Goal: Complete application form: Complete application form

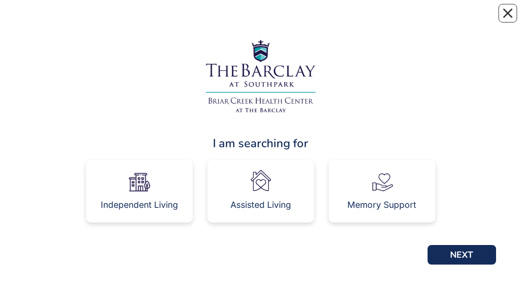
click at [175, 209] on div "Independent Living" at bounding box center [139, 205] width 77 height 9
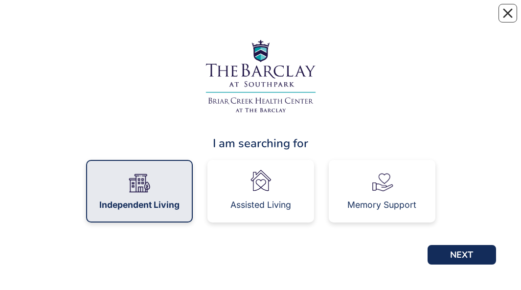
click at [158, 10] on div "I am searching for Independent Living Assisted Living Memory Support NEXT" at bounding box center [260, 145] width 470 height 270
click at [158, 9] on div "I am searching for Independent Living Assisted Living Memory Support NEXT" at bounding box center [260, 145] width 506 height 290
click at [168, 6] on div "I am searching for Independent Living Assisted Living Memory Support NEXT" at bounding box center [260, 145] width 506 height 290
click at [306, 102] on img at bounding box center [261, 76] width 122 height 86
click at [301, 135] on div "I am searching for" at bounding box center [260, 143] width 470 height 18
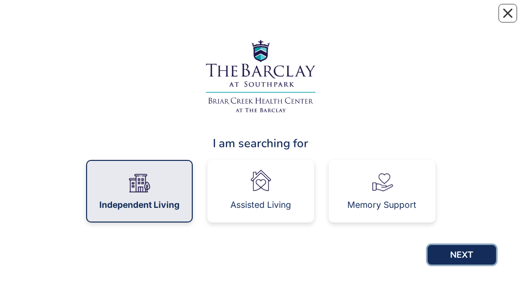
click at [474, 251] on button "NEXT" at bounding box center [461, 255] width 68 height 20
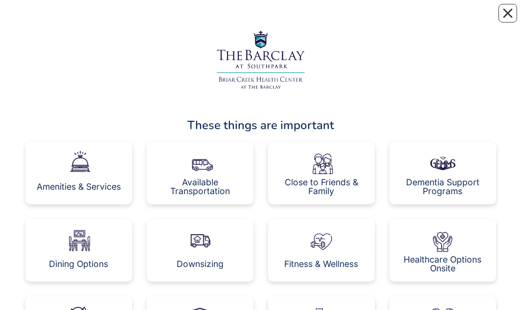
click at [92, 19] on img at bounding box center [78, 163] width 27 height 27
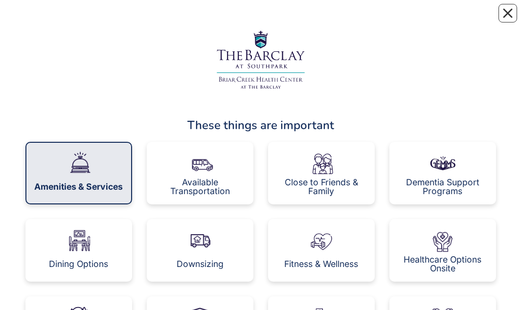
scroll to position [2, 0]
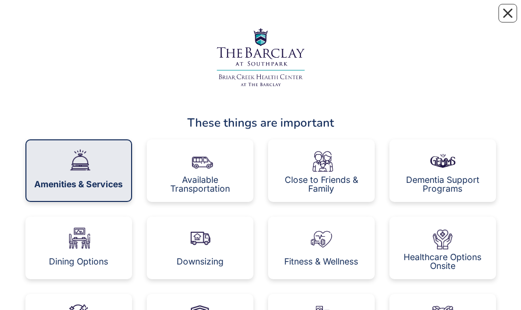
click at [91, 19] on img at bounding box center [78, 161] width 27 height 27
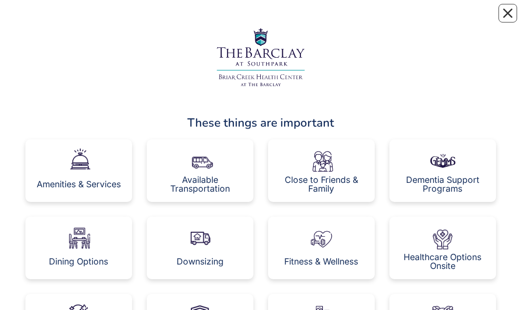
click at [94, 19] on div "Amenities & Services" at bounding box center [78, 170] width 107 height 63
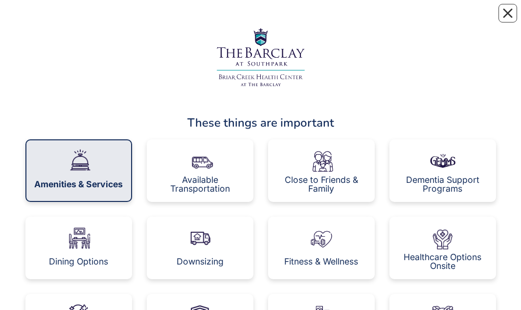
click at [96, 19] on div "Amenities & Services" at bounding box center [78, 184] width 89 height 9
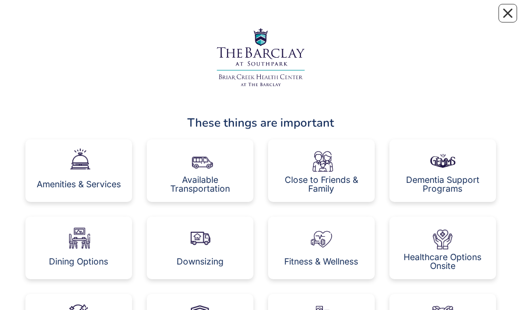
click at [211, 19] on img at bounding box center [199, 160] width 27 height 27
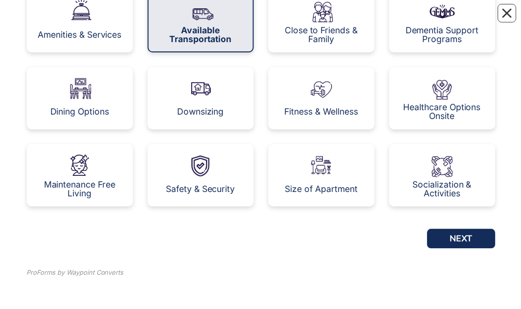
scroll to position [154, 0]
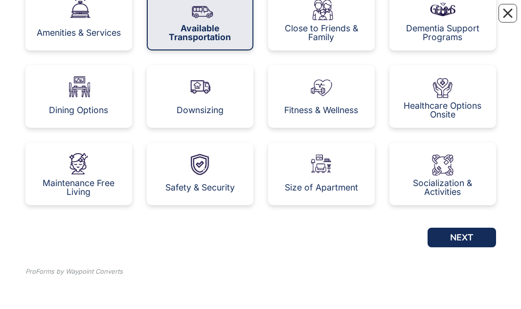
click at [456, 19] on img at bounding box center [442, 163] width 27 height 27
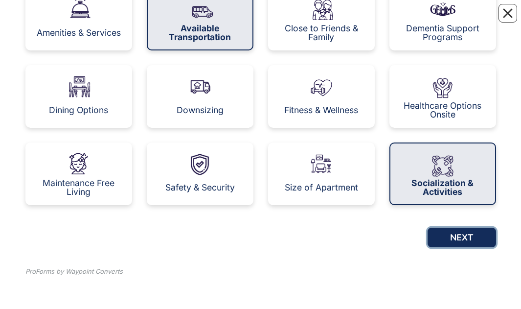
click at [470, 19] on button "NEXT" at bounding box center [461, 237] width 68 height 20
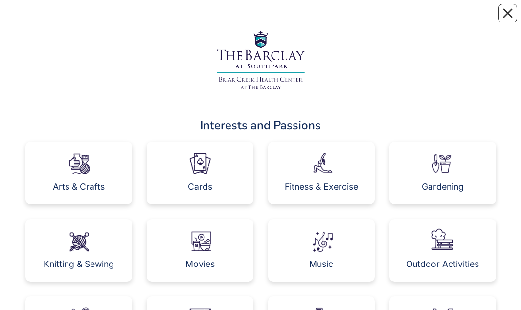
click at [212, 19] on img at bounding box center [199, 163] width 27 height 27
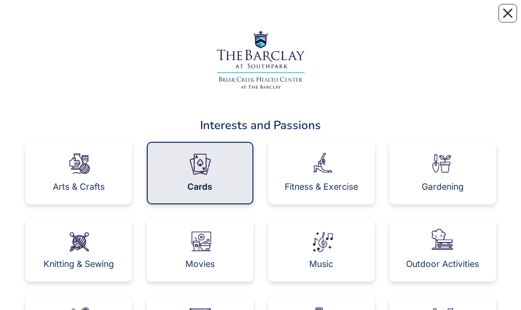
click at [221, 19] on div "Cards" at bounding box center [200, 173] width 107 height 63
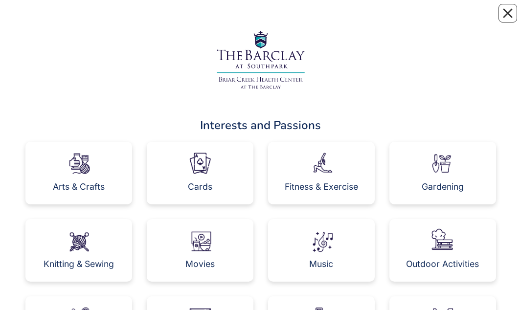
click at [225, 19] on div "Cards" at bounding box center [200, 173] width 107 height 63
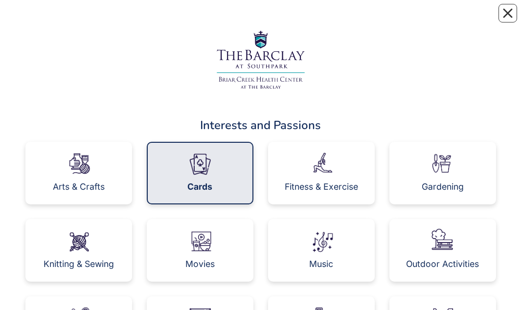
click at [225, 19] on div "Cards" at bounding box center [200, 173] width 107 height 63
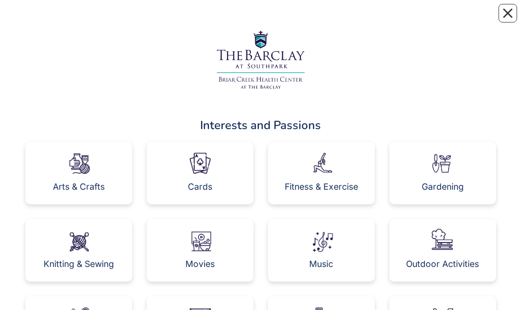
click at [207, 19] on div "Cards" at bounding box center [200, 186] width 24 height 9
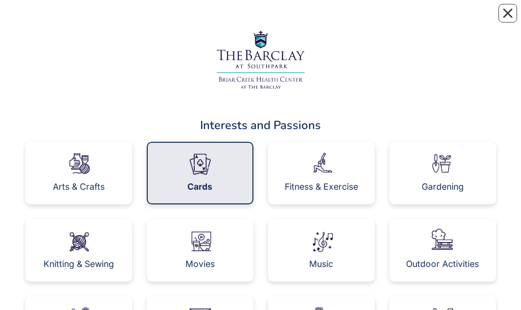
click at [204, 19] on img at bounding box center [199, 240] width 27 height 27
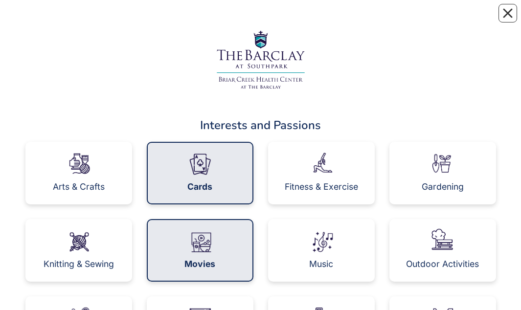
click at [334, 19] on img at bounding box center [321, 240] width 27 height 27
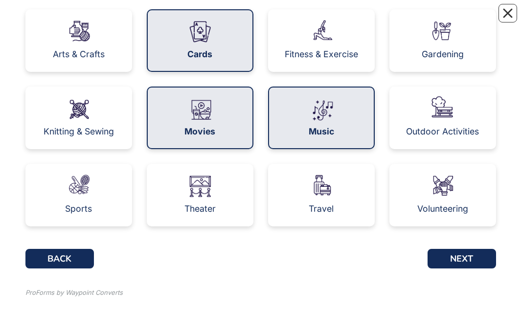
scroll to position [134, 0]
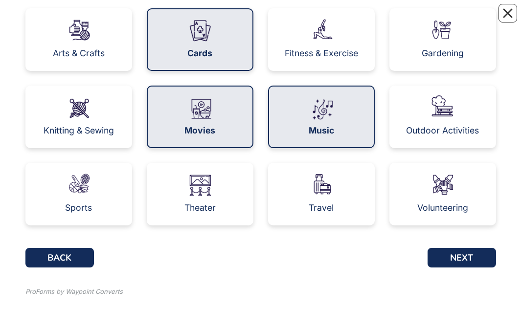
click at [203, 19] on div "Theater" at bounding box center [200, 194] width 107 height 63
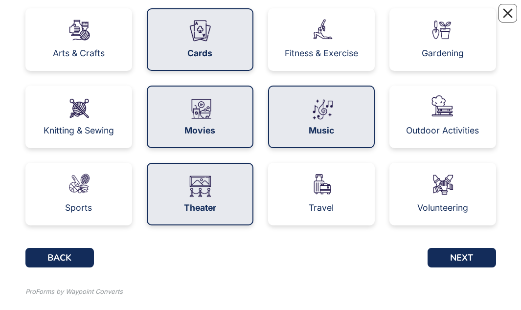
click at [159, 19] on div "Interests and Passions Arts & Crafts Cards Fitness & Exercise Gardening Knittin…" at bounding box center [260, 97] width 470 height 443
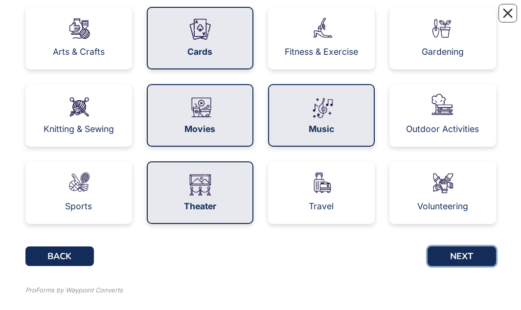
click at [452, 19] on button "NEXT" at bounding box center [461, 256] width 68 height 20
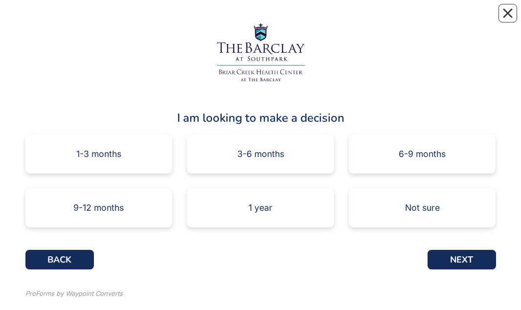
scroll to position [30, 0]
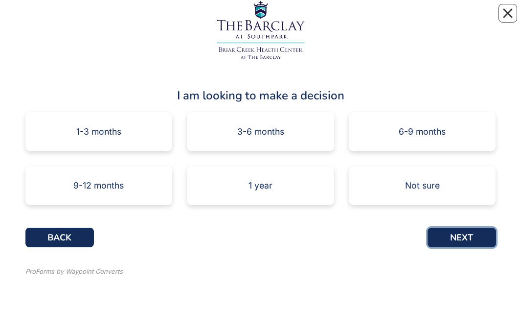
click at [455, 19] on button "NEXT" at bounding box center [461, 237] width 68 height 20
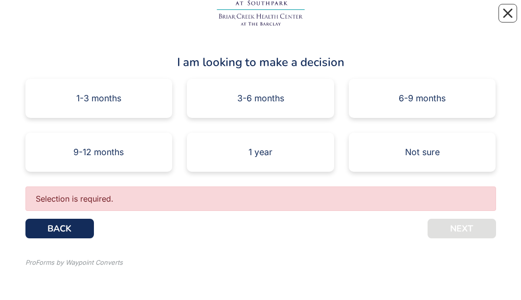
scroll to position [63, 0]
click at [69, 19] on button "BACK" at bounding box center [59, 229] width 68 height 20
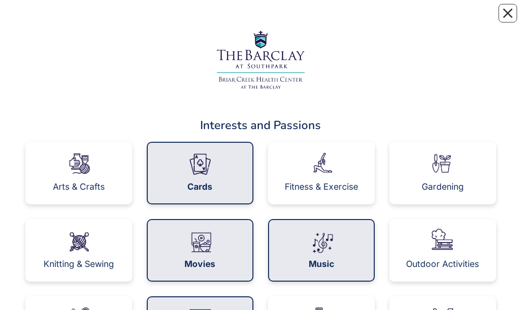
click at [229, 19] on div "Cards" at bounding box center [200, 173] width 107 height 63
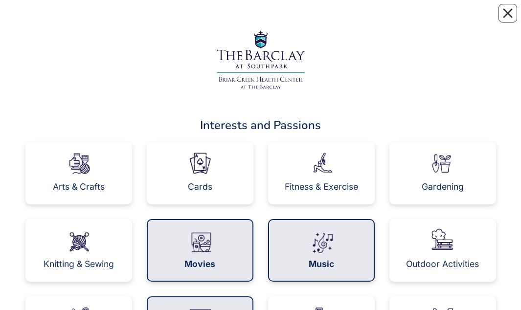
click at [229, 19] on div "Cards" at bounding box center [200, 173] width 107 height 63
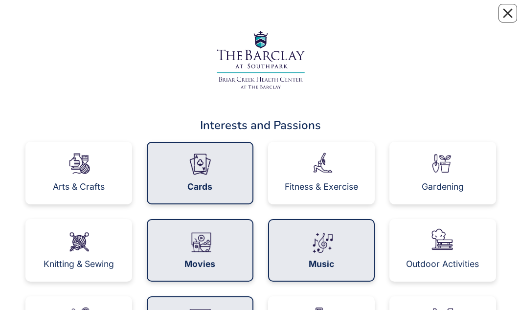
click at [217, 19] on div "Cards" at bounding box center [200, 173] width 107 height 63
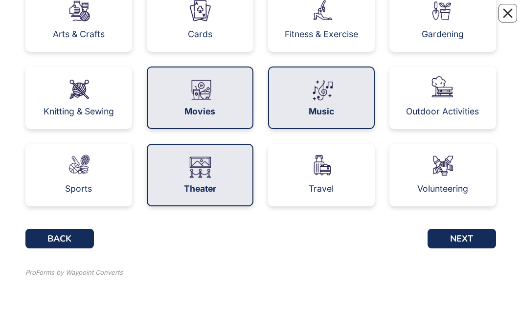
scroll to position [153, 0]
click at [456, 19] on button "NEXT" at bounding box center [461, 239] width 68 height 20
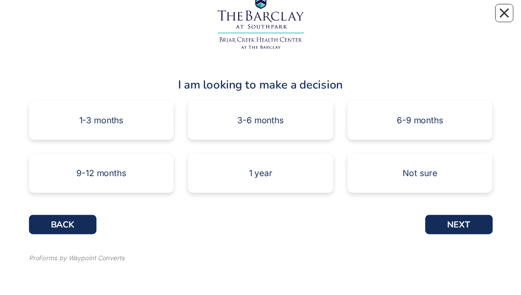
scroll to position [44, 0]
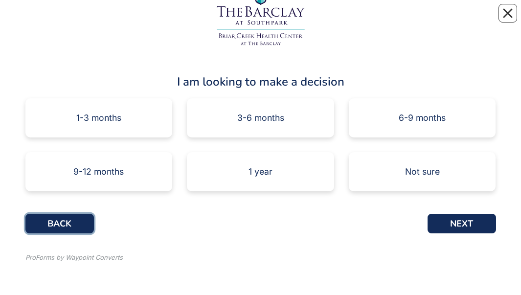
click at [70, 19] on button "BACK" at bounding box center [59, 224] width 68 height 20
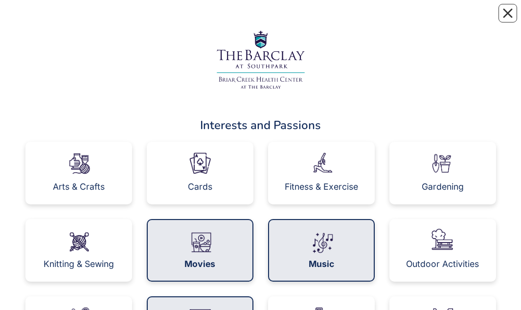
click at [69, 19] on img at bounding box center [78, 240] width 27 height 27
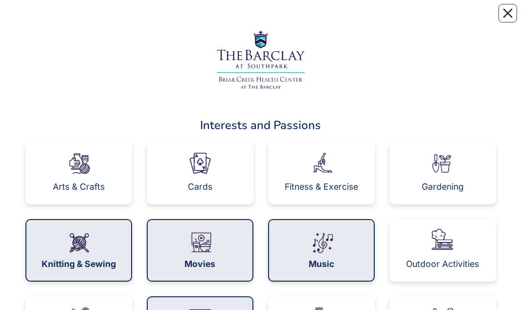
click at [213, 19] on img at bounding box center [199, 163] width 27 height 27
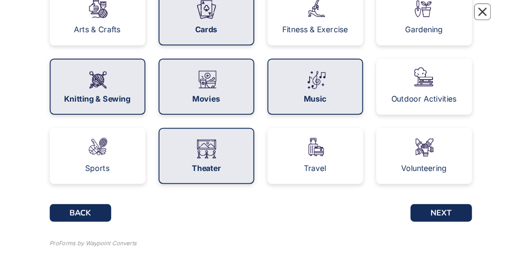
scroll to position [156, 0]
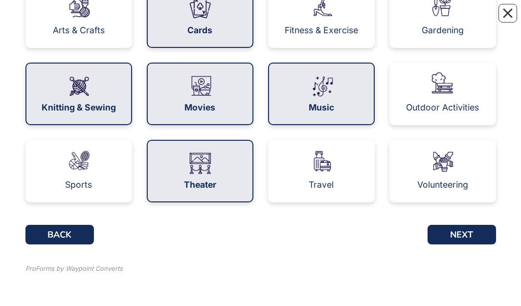
click at [476, 19] on div "ProForms by Waypoint Converts" at bounding box center [260, 270] width 485 height 36
